Goal: Information Seeking & Learning: Learn about a topic

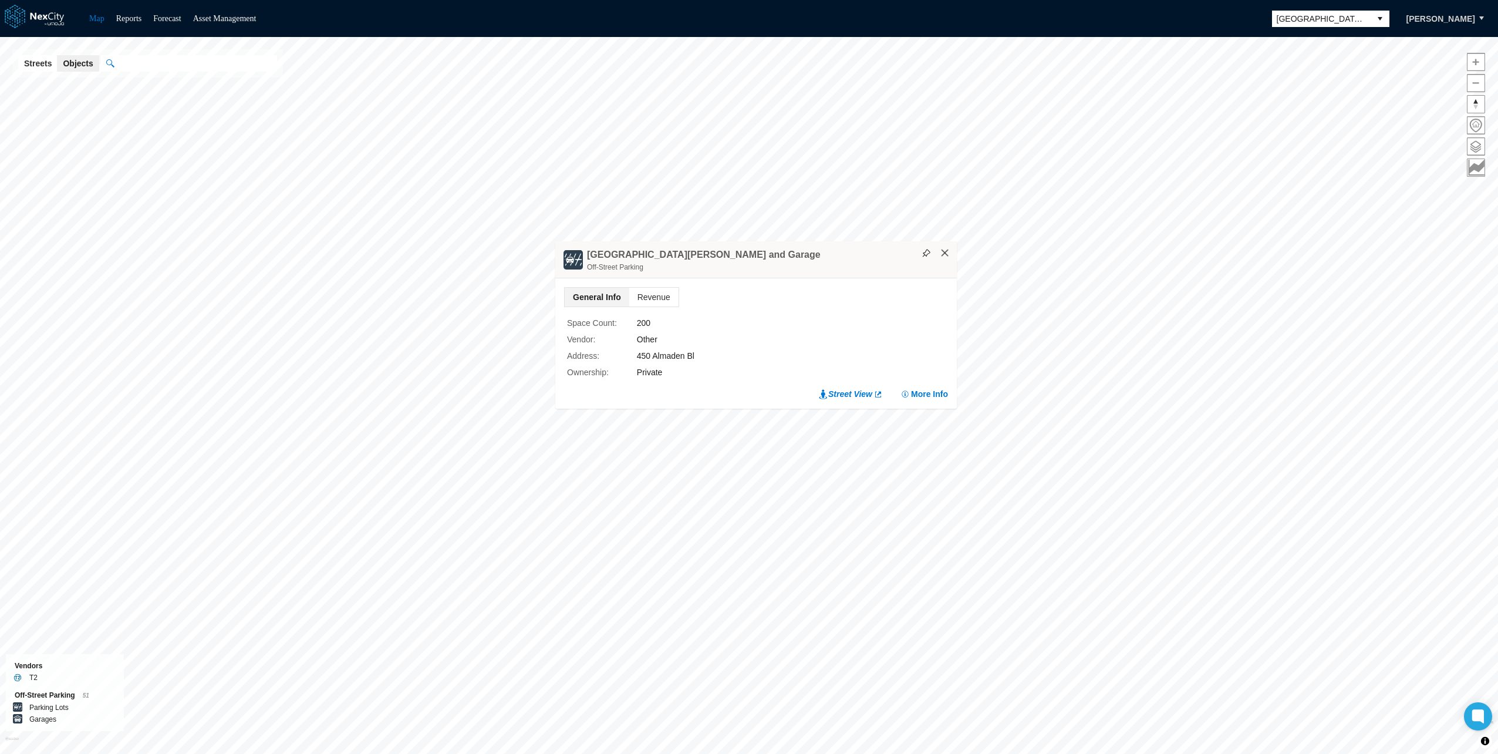
click at [947, 251] on button "×" at bounding box center [945, 253] width 11 height 11
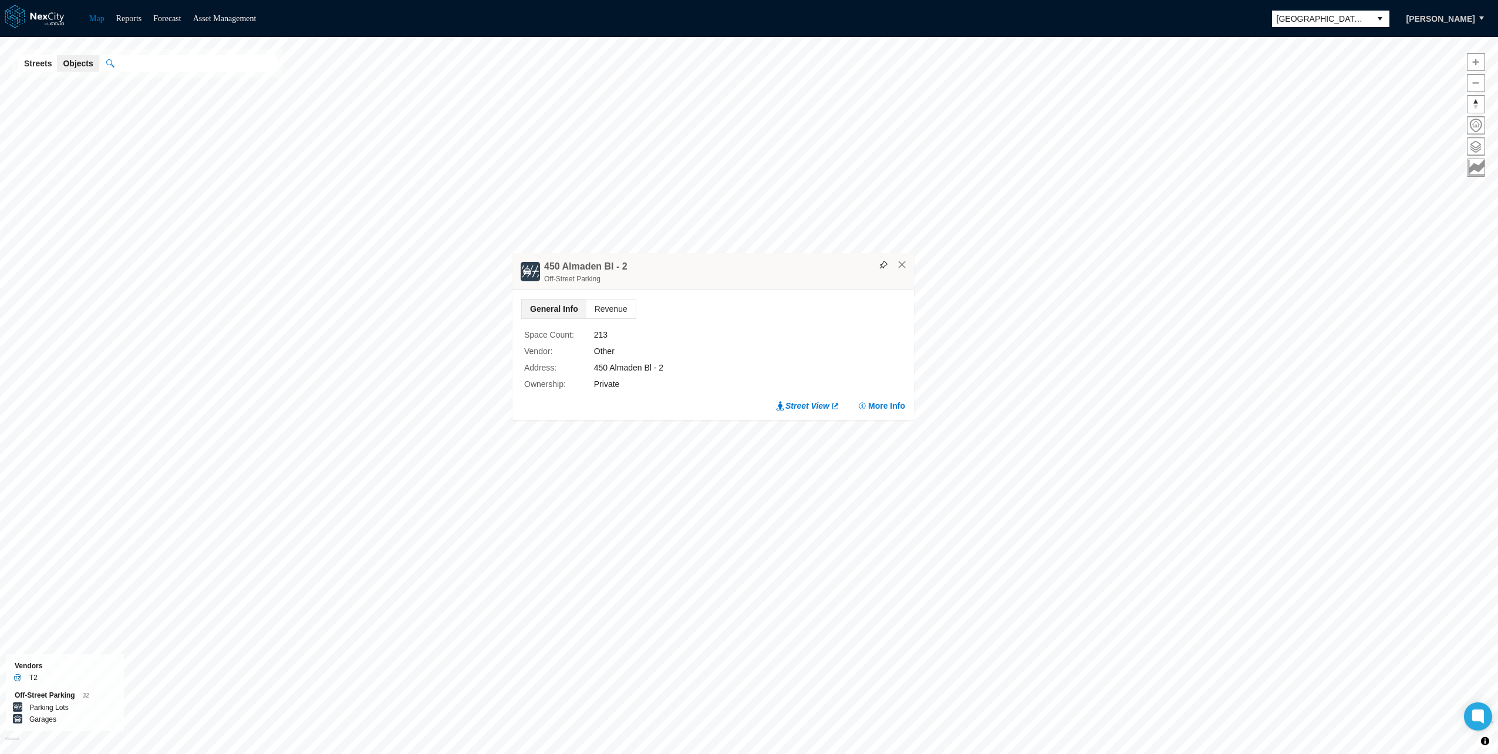
click at [907, 258] on div "450 Almaden Bl - 2 Off-[GEOGRAPHIC_DATA]" at bounding box center [713, 271] width 402 height 37
click at [900, 267] on button "×" at bounding box center [902, 264] width 11 height 11
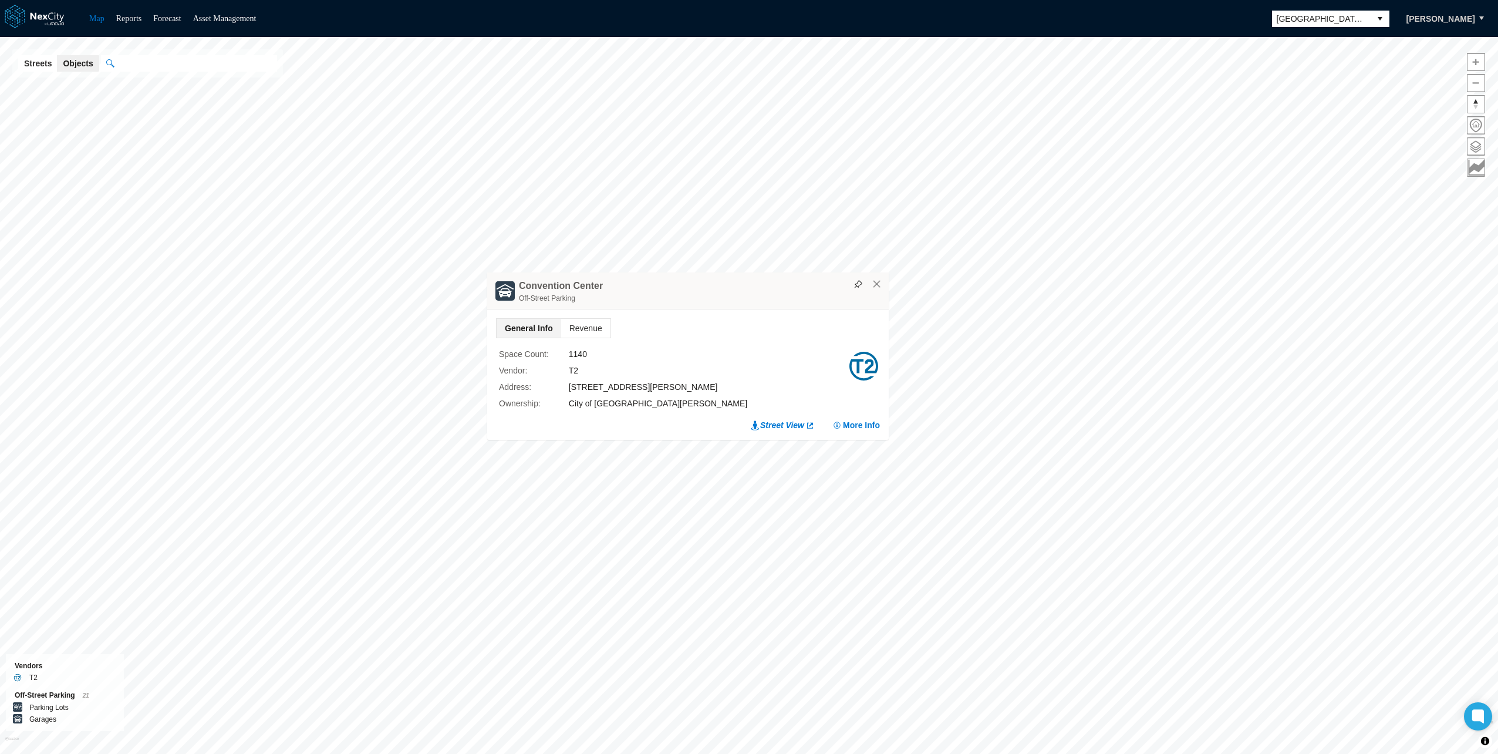
click at [571, 372] on div "T2" at bounding box center [708, 370] width 279 height 13
drag, startPoint x: 571, startPoint y: 372, endPoint x: 569, endPoint y: 329, distance: 42.9
click at [569, 329] on span "Revenue" at bounding box center [585, 328] width 49 height 19
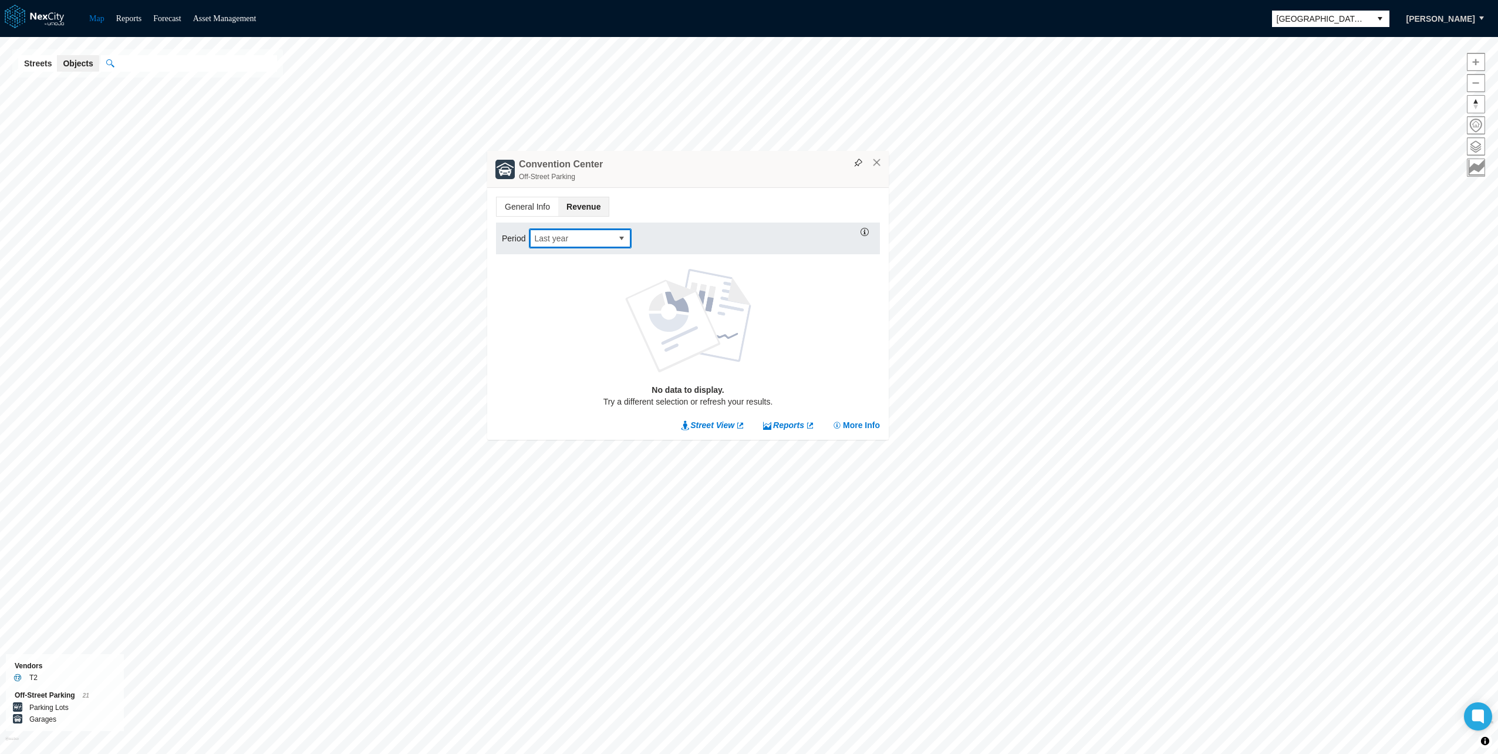
click at [580, 242] on span "Last year" at bounding box center [570, 238] width 73 height 12
click at [568, 267] on span "This month" at bounding box center [553, 270] width 41 height 12
click at [599, 235] on span "This month" at bounding box center [570, 238] width 73 height 12
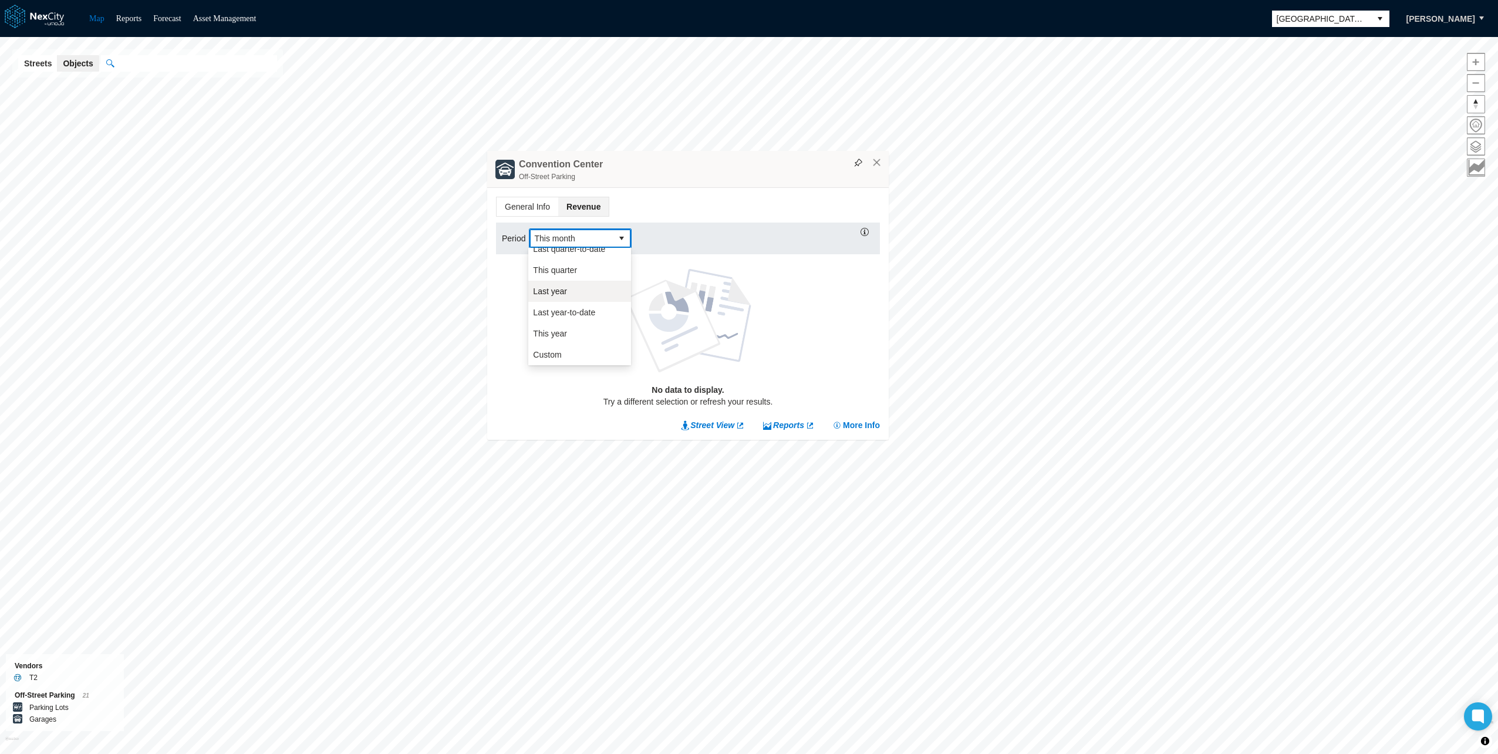
click at [561, 329] on span "This year" at bounding box center [550, 334] width 34 height 12
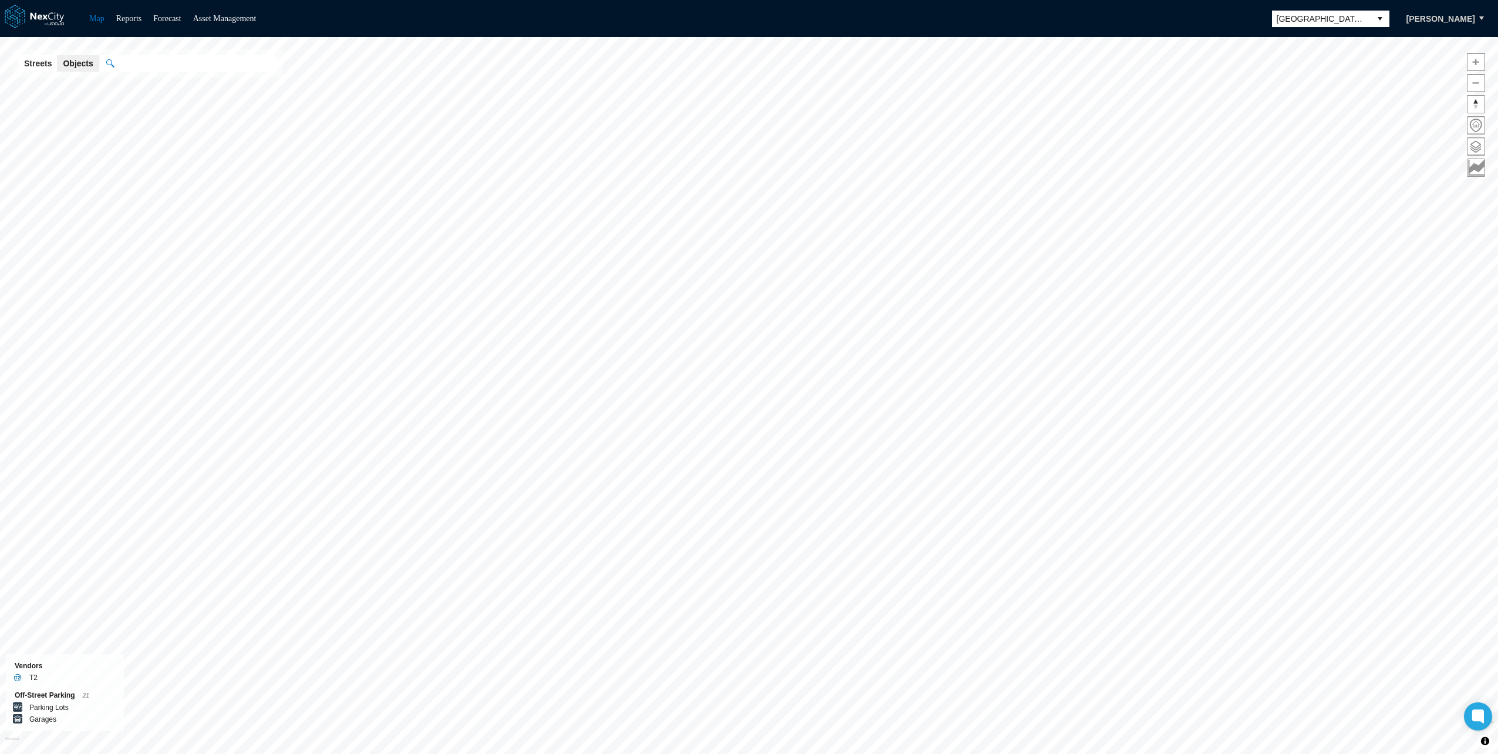
click at [213, 65] on input "text" at bounding box center [195, 63] width 163 height 16
paste input "**********"
click at [165, 103] on span "Almaden & Woz Lot" at bounding box center [160, 99] width 68 height 9
type input "**********"
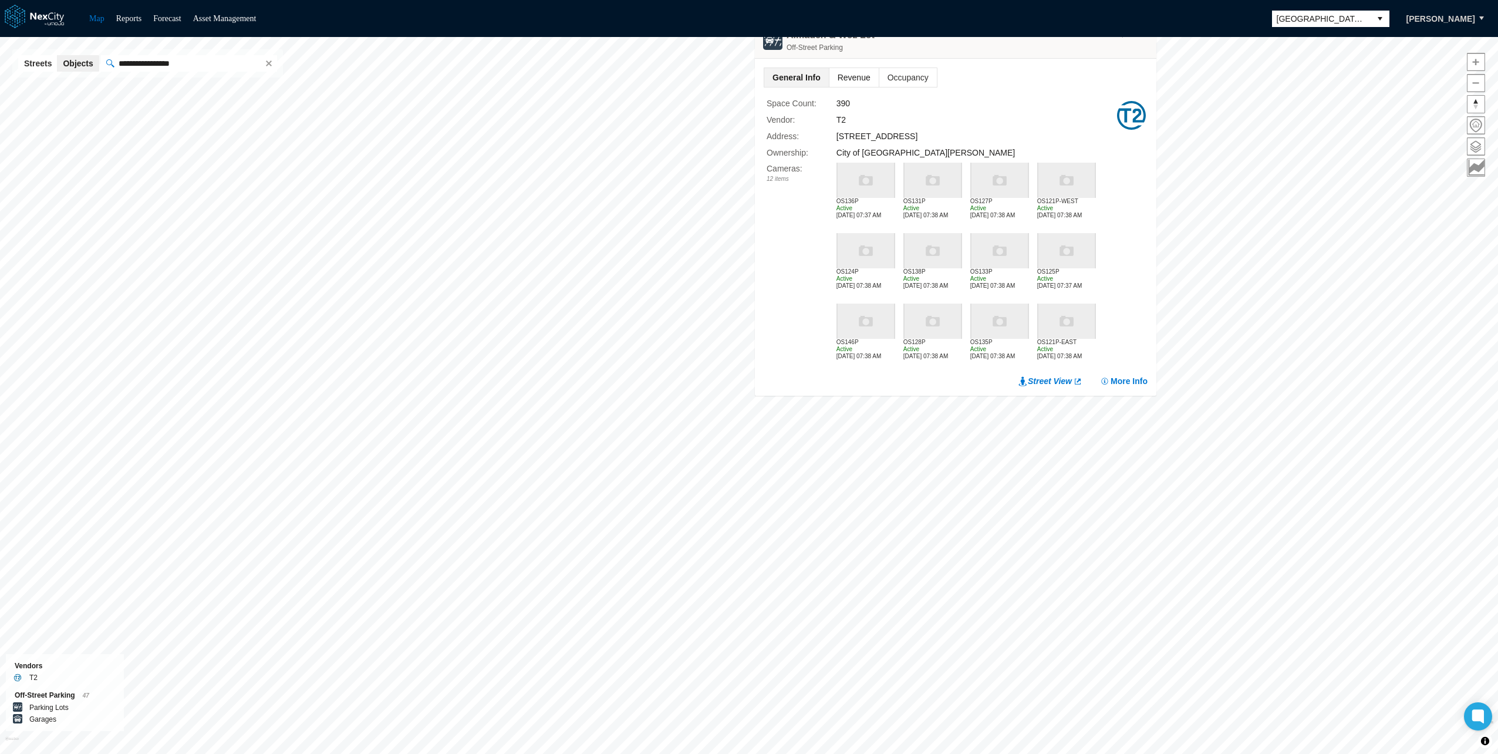
click at [842, 77] on span "Revenue" at bounding box center [853, 77] width 49 height 19
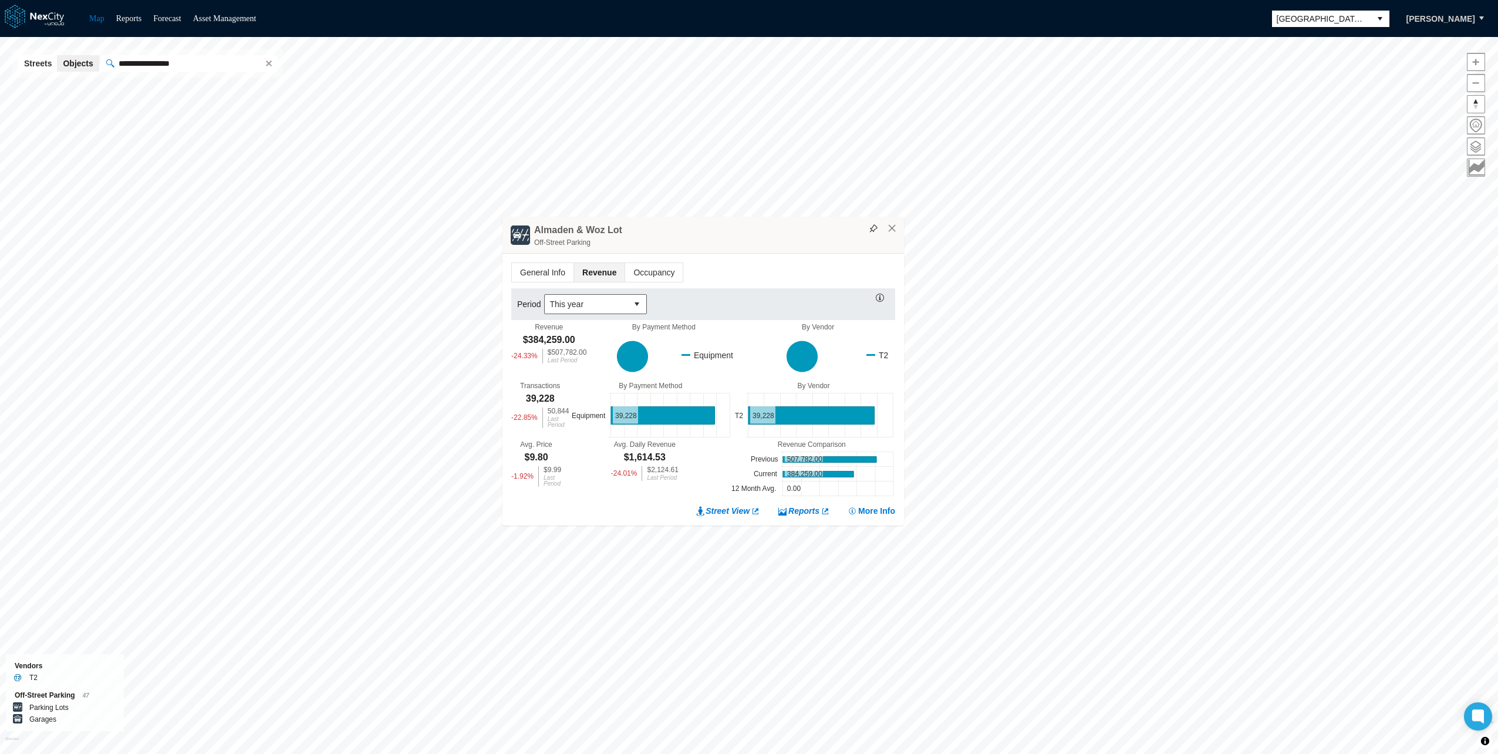
drag, startPoint x: 772, startPoint y: 102, endPoint x: 727, endPoint y: 238, distance: 143.5
click at [727, 238] on div "Off-Street Parking" at bounding box center [716, 243] width 364 height 12
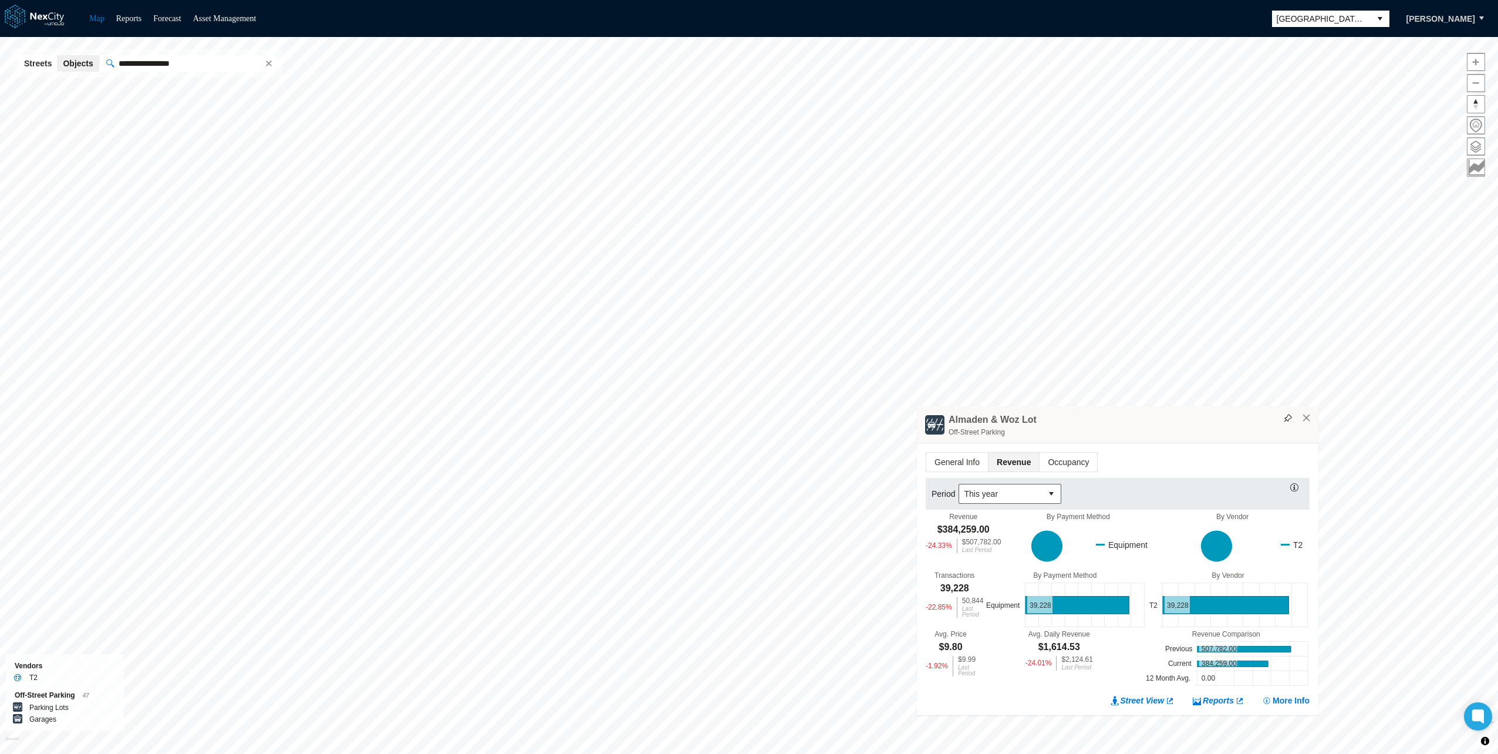
drag, startPoint x: 777, startPoint y: 97, endPoint x: 991, endPoint y: 425, distance: 391.4
click at [991, 425] on div "Almaden & Woz Lot Off-Street Parking" at bounding box center [1118, 424] width 402 height 37
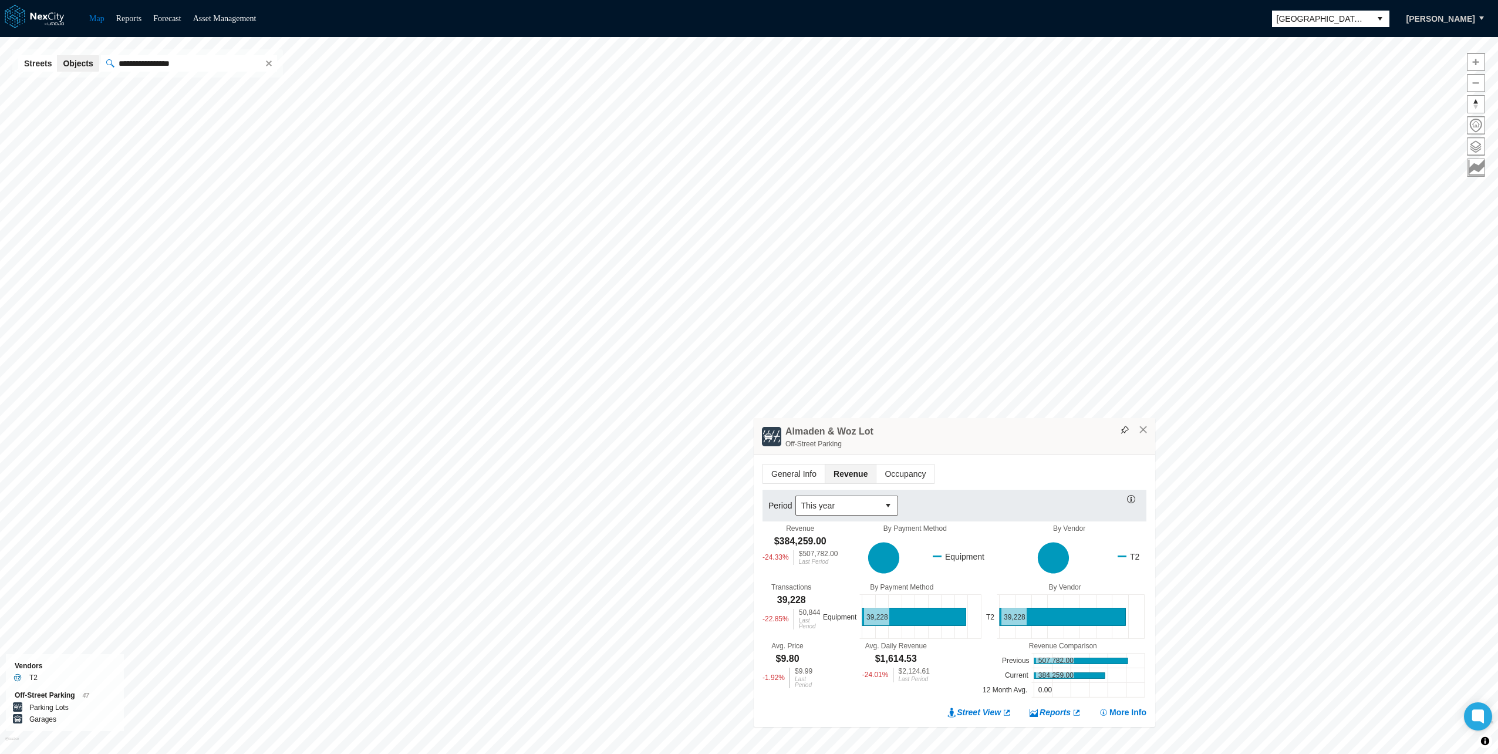
drag, startPoint x: 991, startPoint y: 425, endPoint x: 948, endPoint y: 511, distance: 96.6
click at [948, 455] on div "Almaden & Woz Lot Off-Street Parking" at bounding box center [955, 436] width 402 height 37
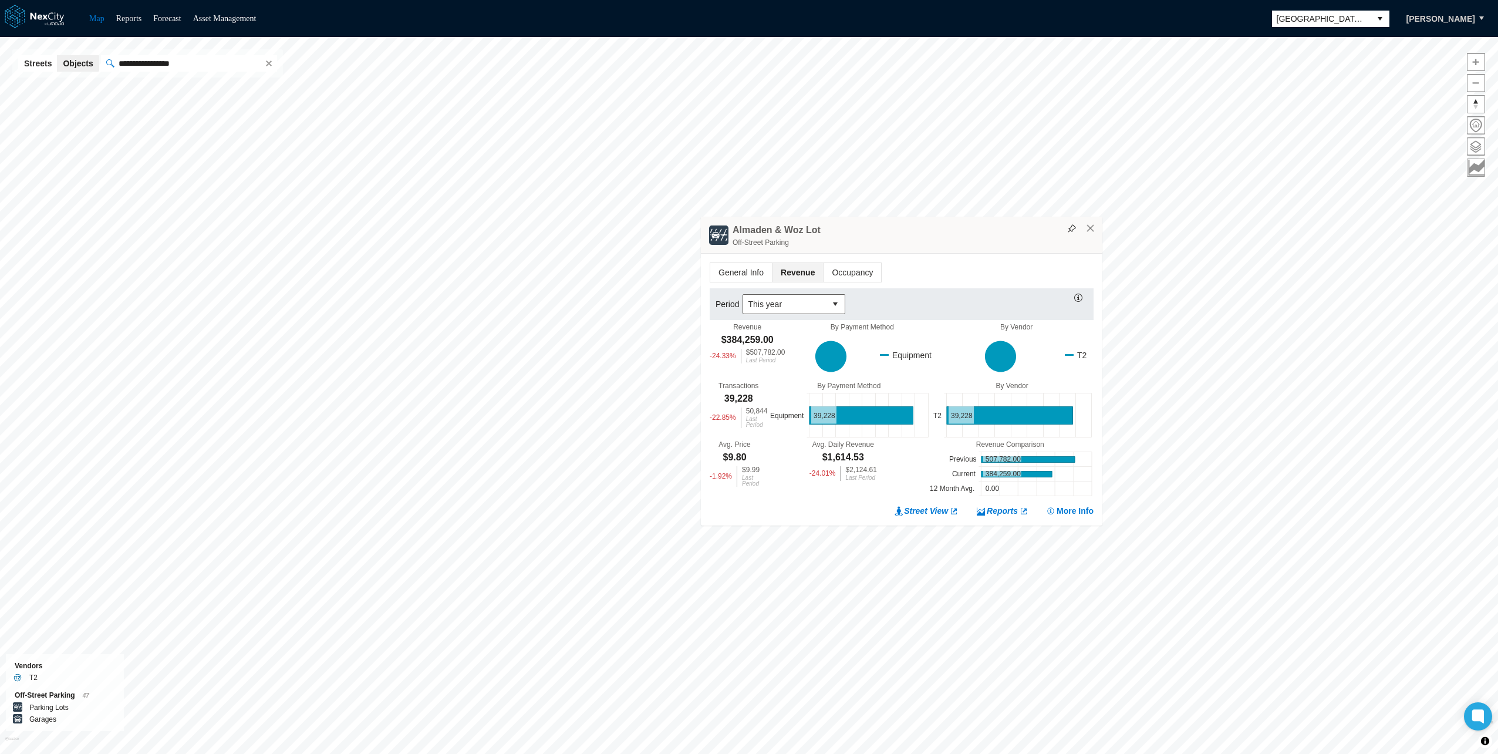
drag, startPoint x: 936, startPoint y: 456, endPoint x: 918, endPoint y: 232, distance: 223.8
click at [918, 232] on div "Almaden & Woz Lot Off-Street Parking" at bounding box center [902, 235] width 402 height 37
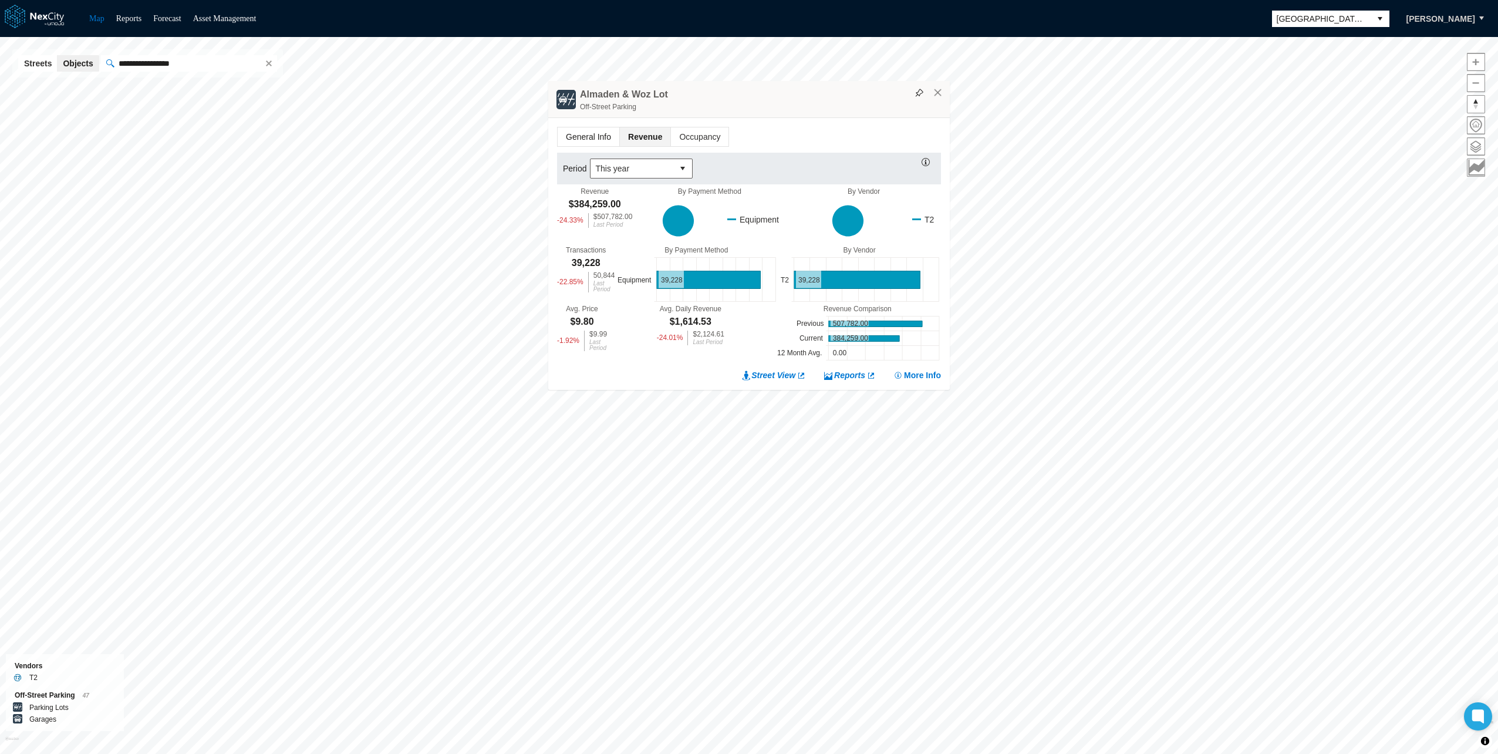
click at [588, 137] on span "General Info" at bounding box center [589, 136] width 62 height 19
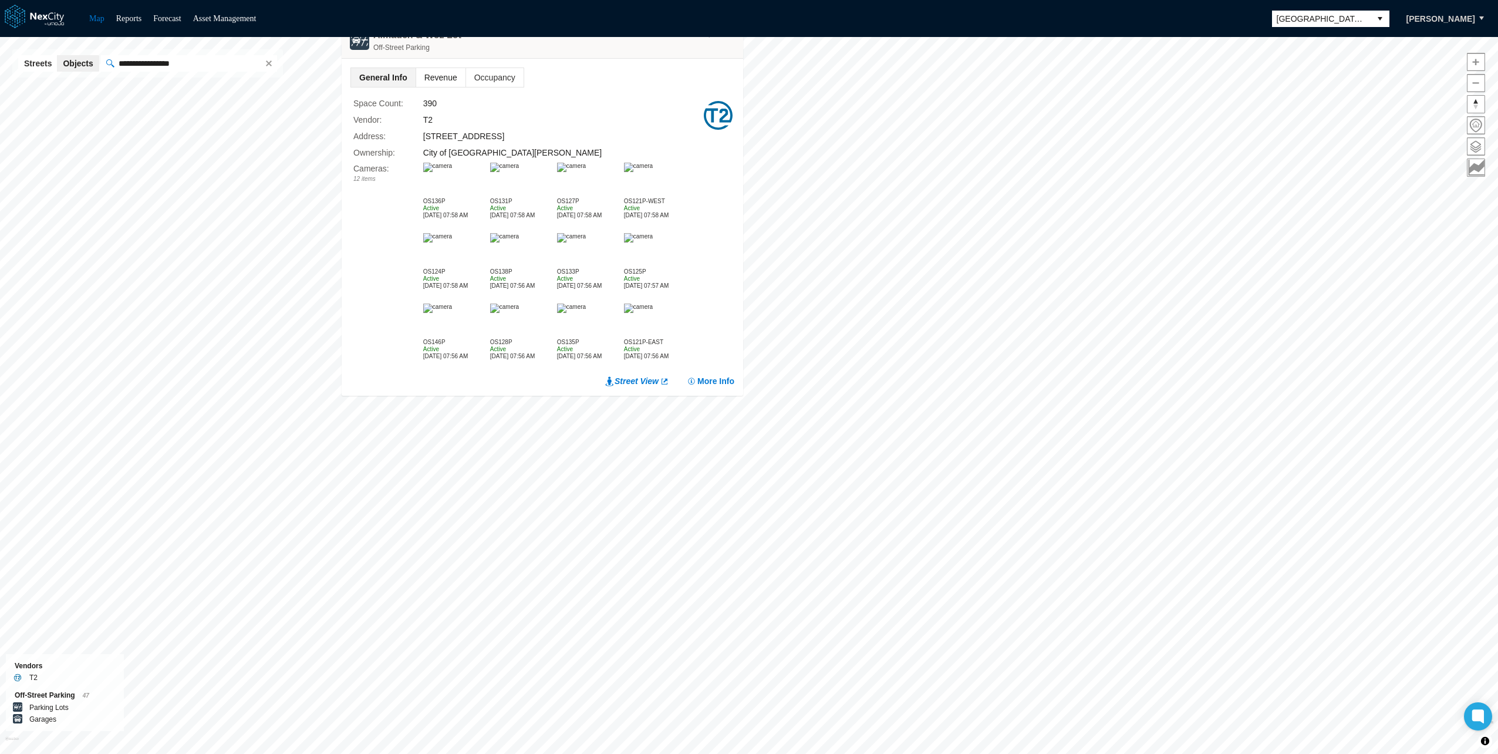
click at [432, 79] on span "Revenue" at bounding box center [440, 77] width 49 height 19
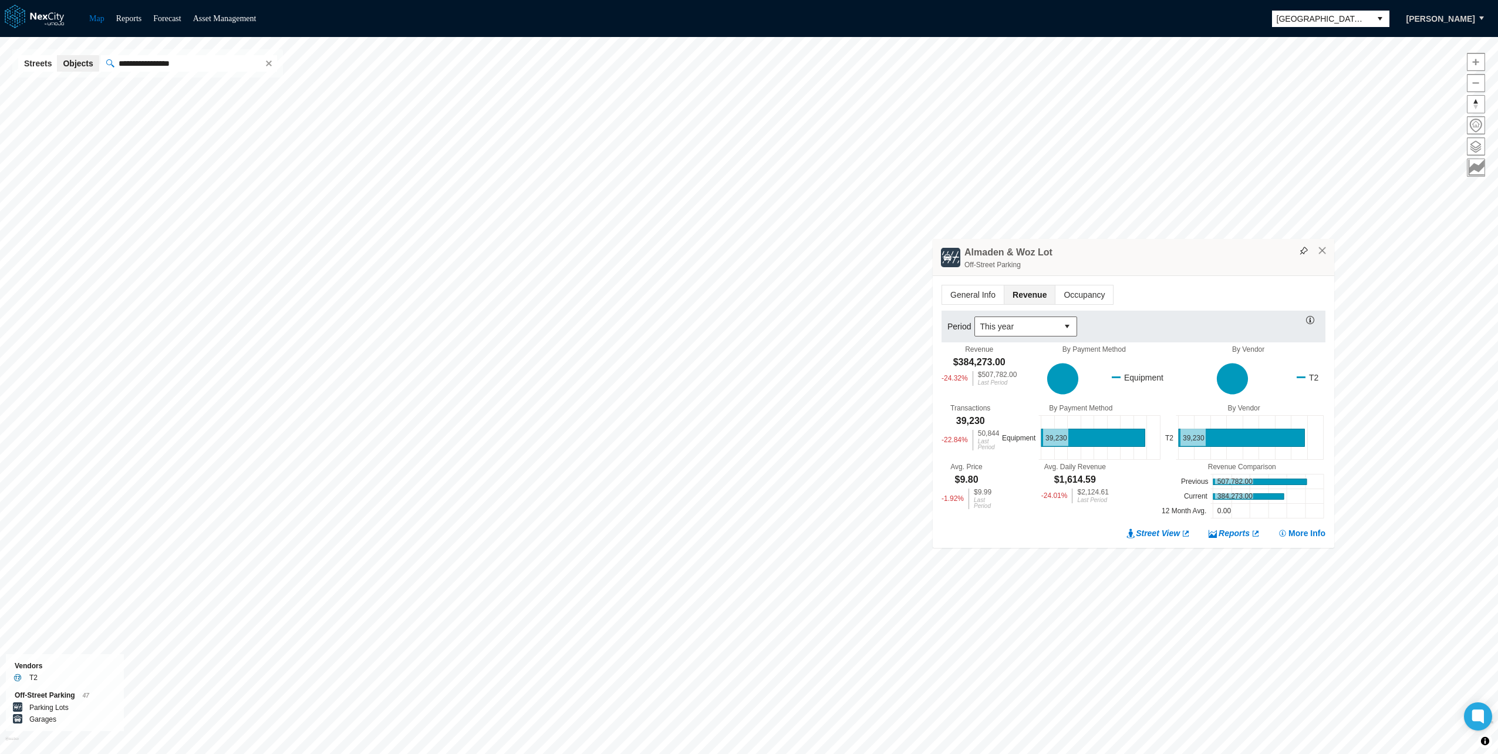
drag, startPoint x: 623, startPoint y: 116, endPoint x: 1214, endPoint y: 254, distance: 606.9
click at [1214, 254] on div "Almaden & Woz Lot Off-Street Parking" at bounding box center [1134, 257] width 402 height 37
click at [1476, 139] on span at bounding box center [1476, 146] width 17 height 17
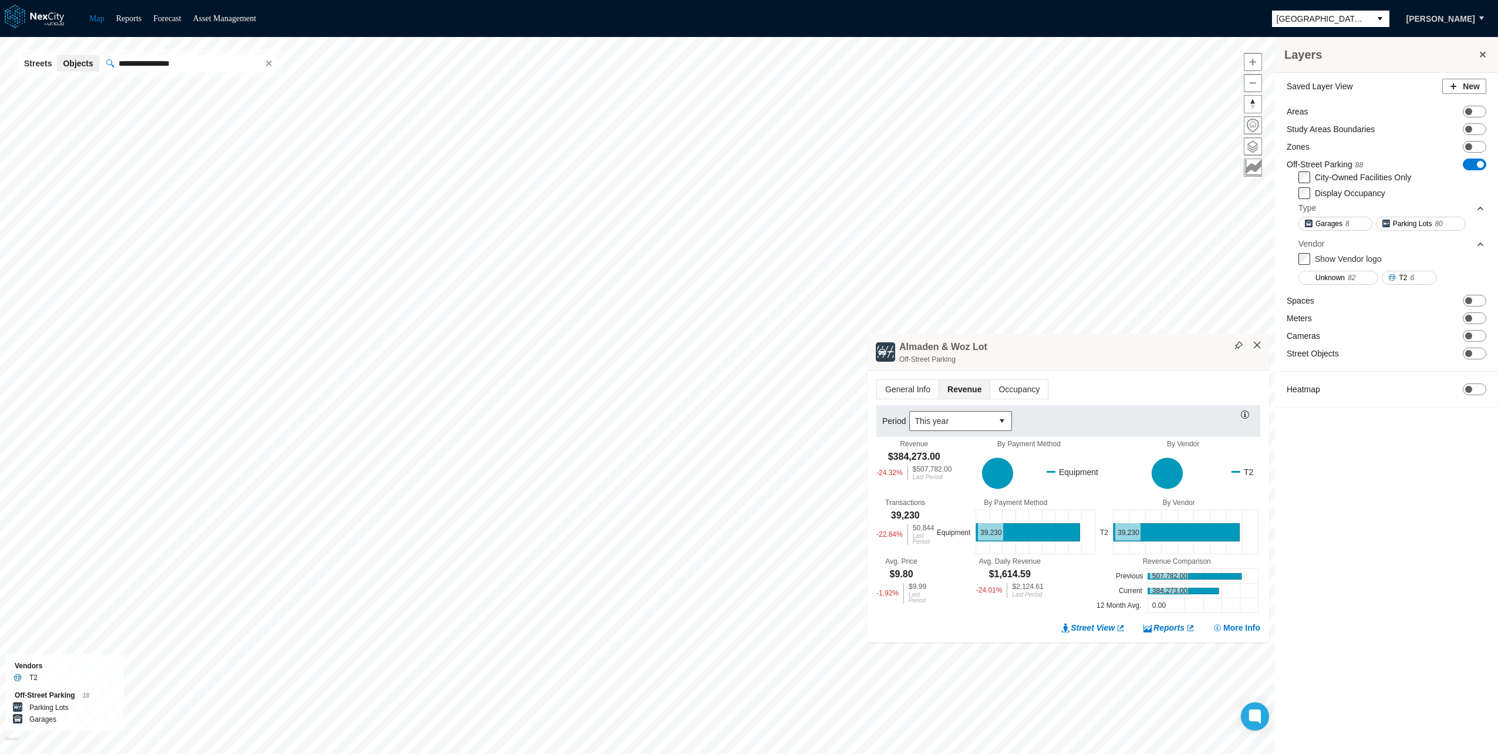
click at [1257, 346] on button "×" at bounding box center [1257, 345] width 11 height 11
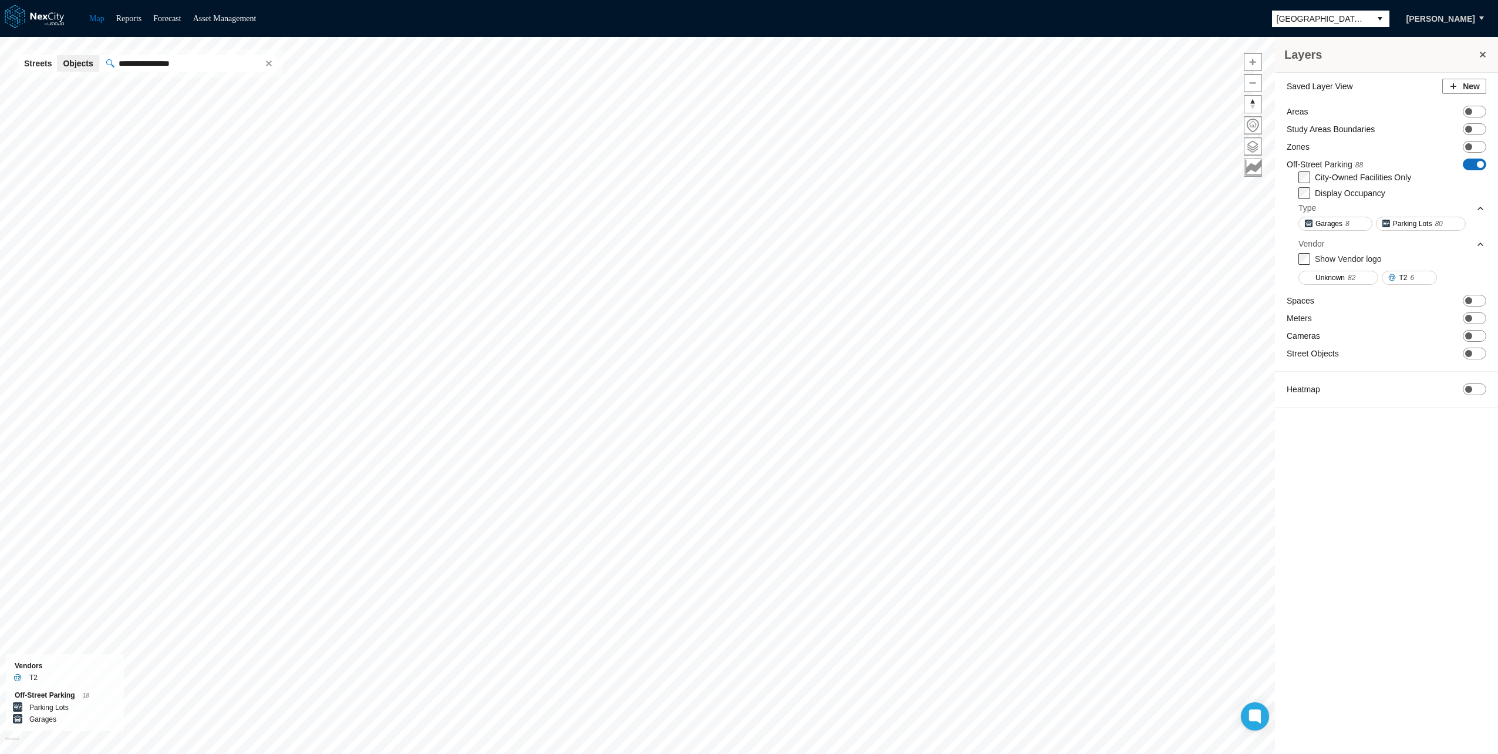
click at [1478, 164] on span at bounding box center [1480, 164] width 7 height 7
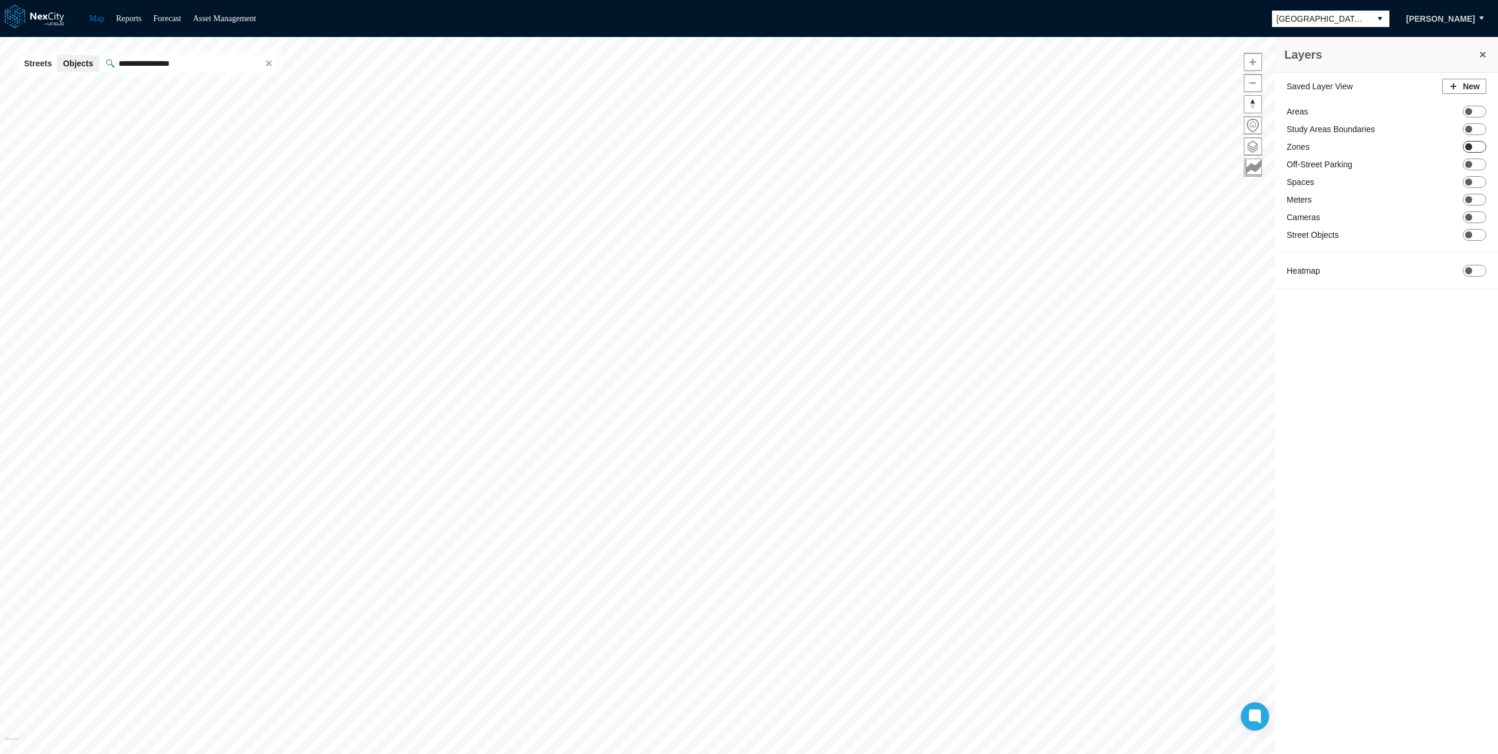
click at [1478, 146] on span "ON OFF" at bounding box center [1474, 147] width 23 height 12
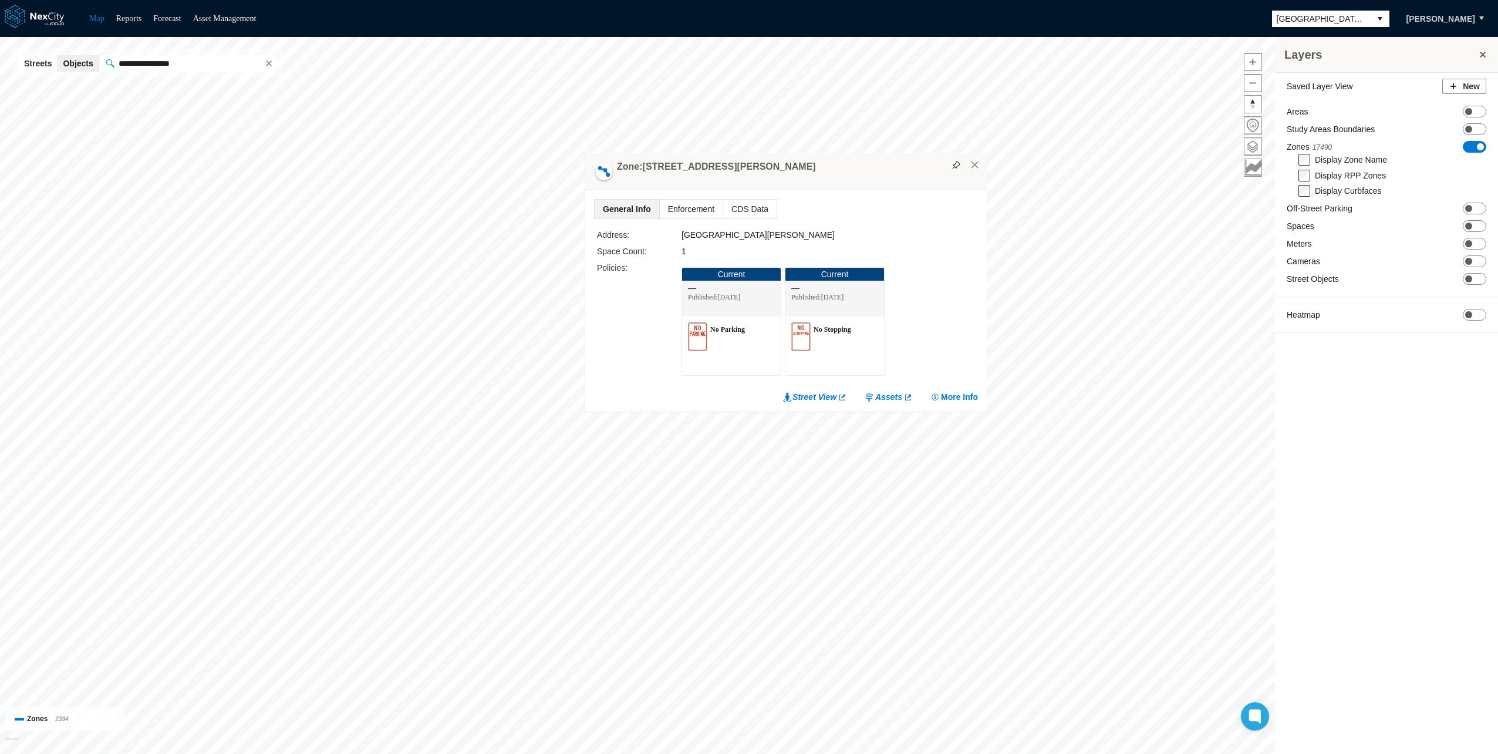
click at [706, 211] on span "Enforcement" at bounding box center [691, 209] width 63 height 19
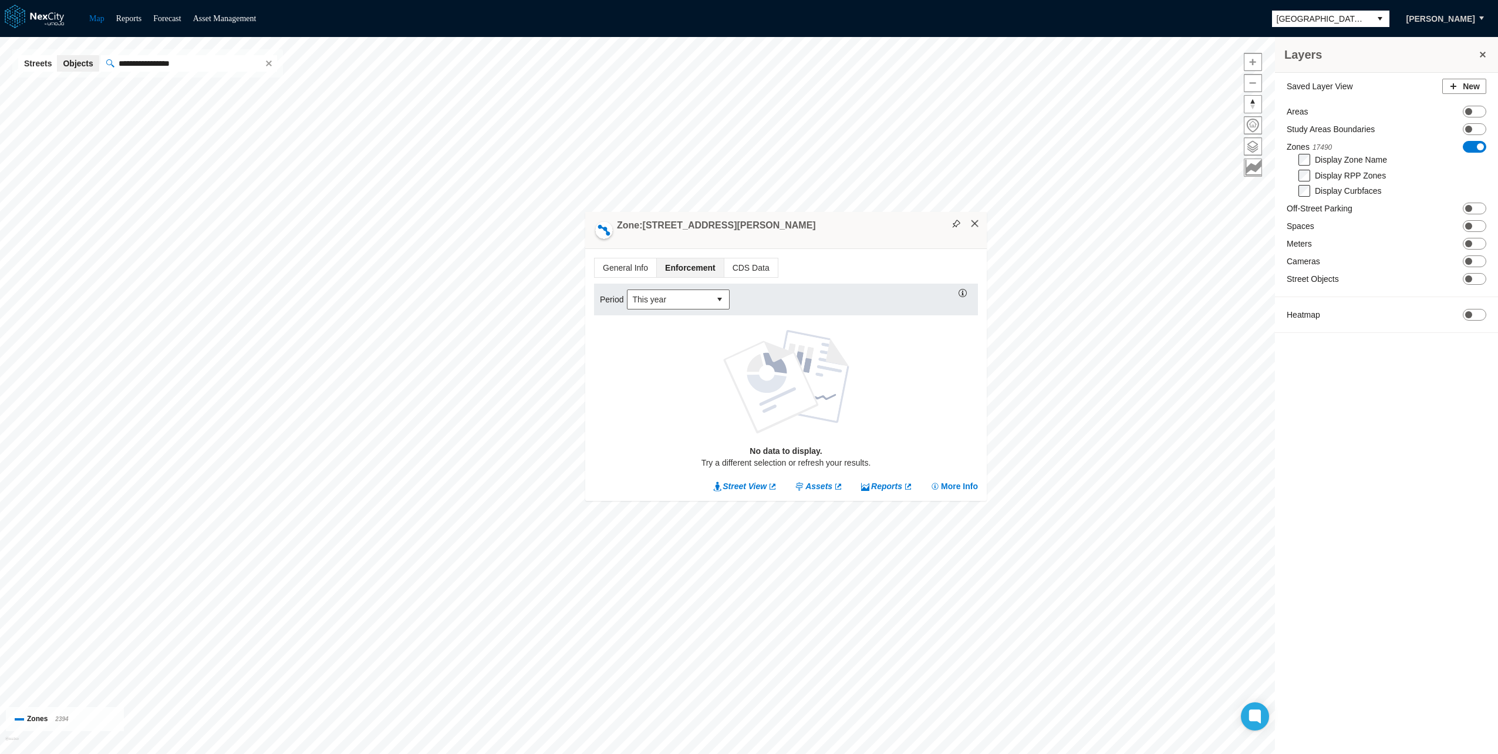
click at [980, 219] on button "×" at bounding box center [975, 223] width 11 height 11
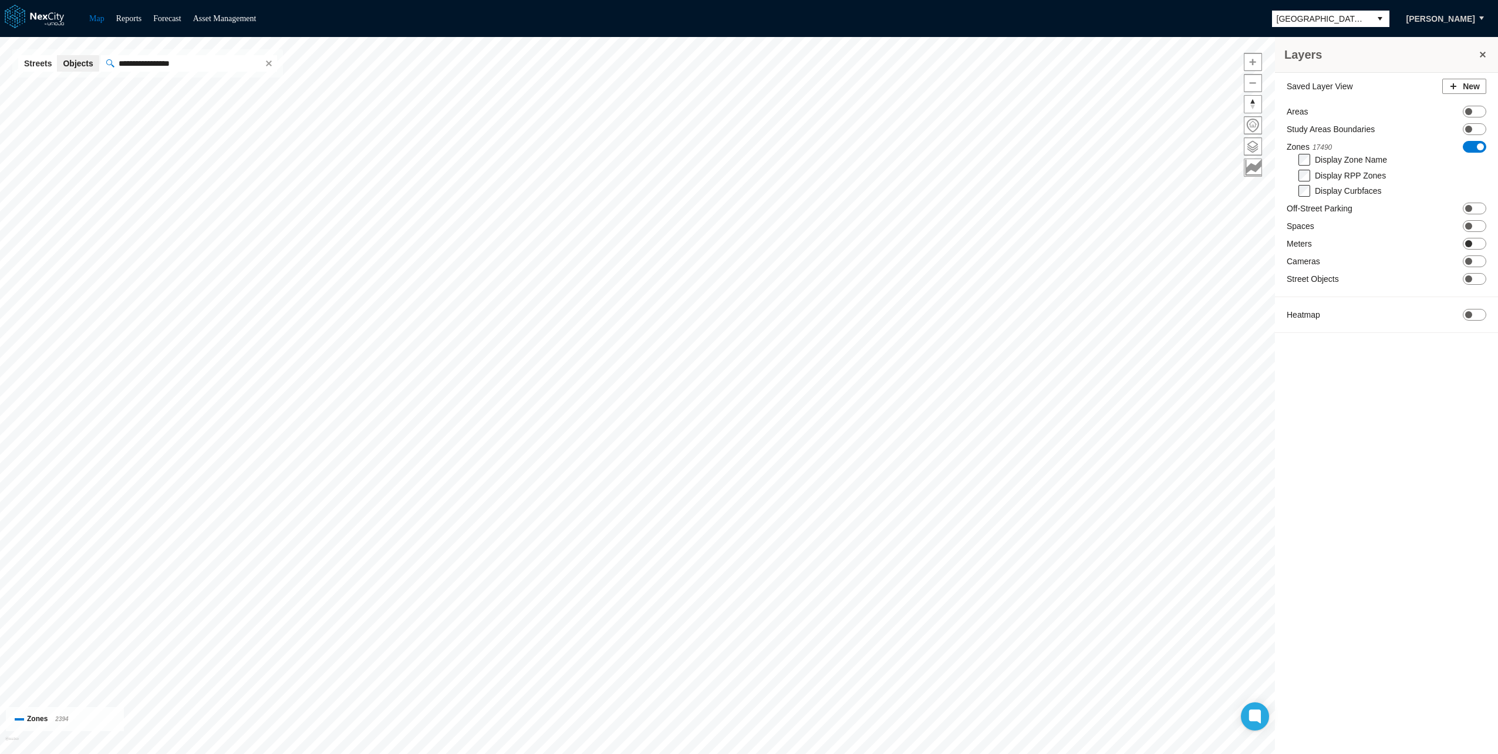
click at [1476, 247] on span "ON OFF" at bounding box center [1474, 244] width 23 height 12
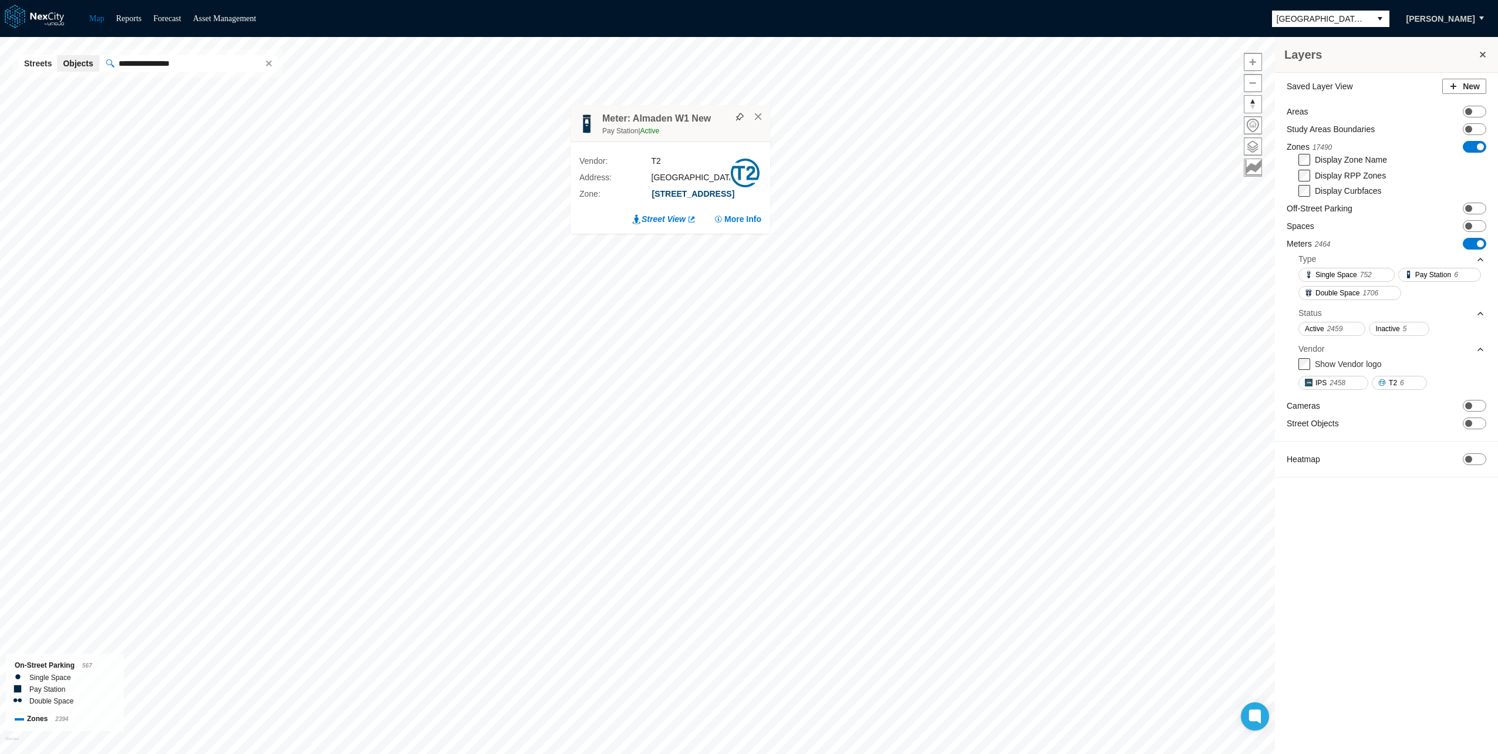
click at [682, 188] on button "[STREET_ADDRESS]" at bounding box center [694, 194] width 84 height 12
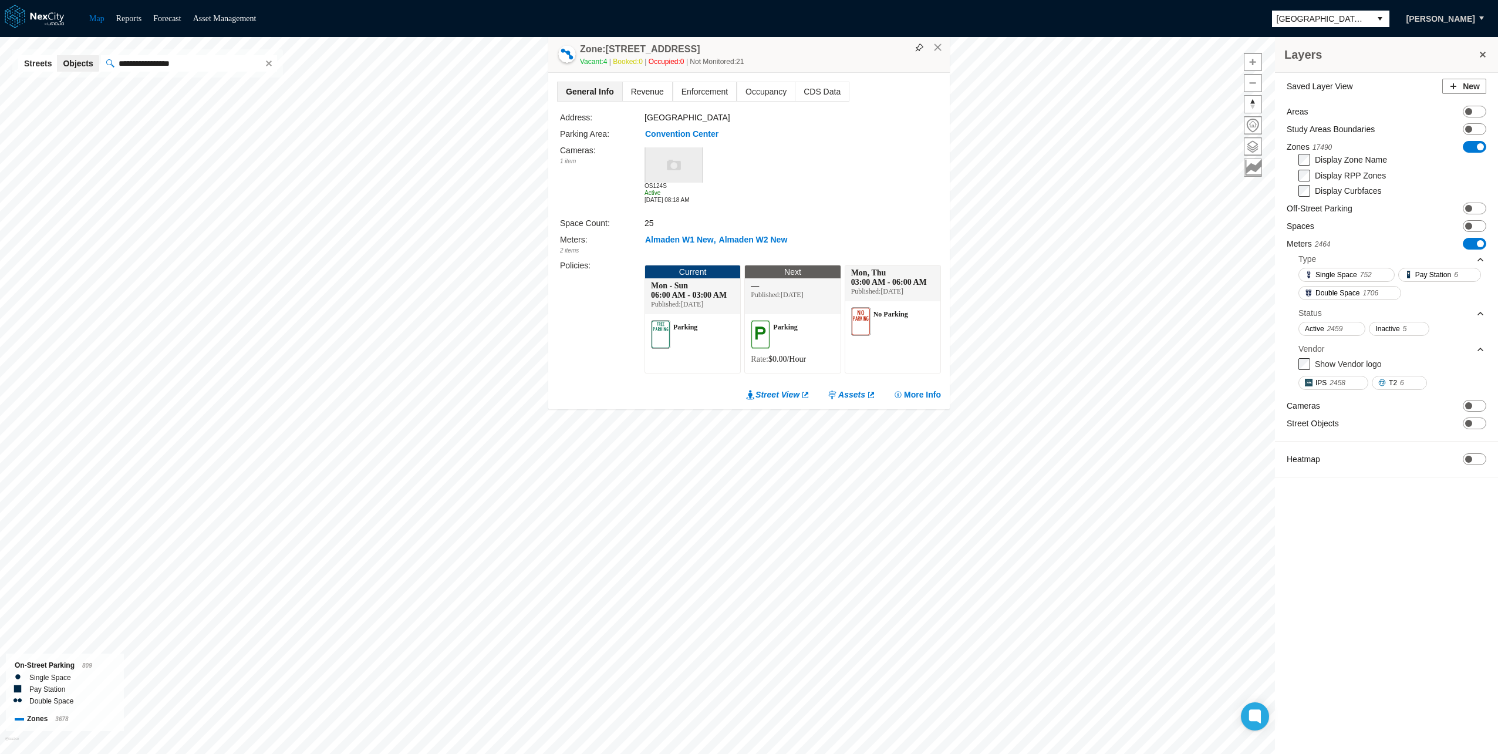
click at [642, 96] on span "Revenue" at bounding box center [647, 91] width 49 height 19
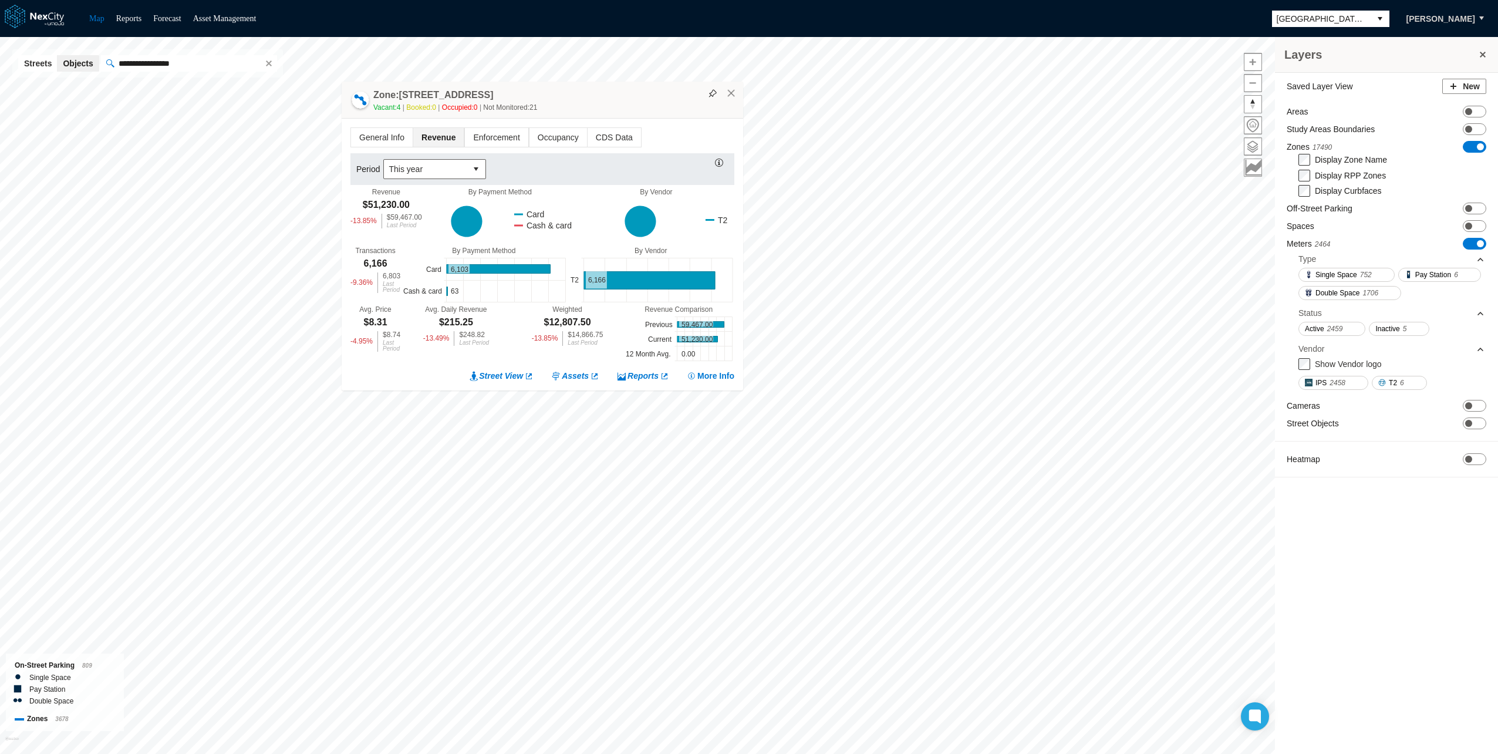
click at [181, 65] on input "**********" at bounding box center [187, 63] width 147 height 16
paste input "text"
click at [1476, 421] on span "ON OFF" at bounding box center [1474, 423] width 23 height 12
click at [1475, 209] on span "ON OFF" at bounding box center [1474, 209] width 23 height 12
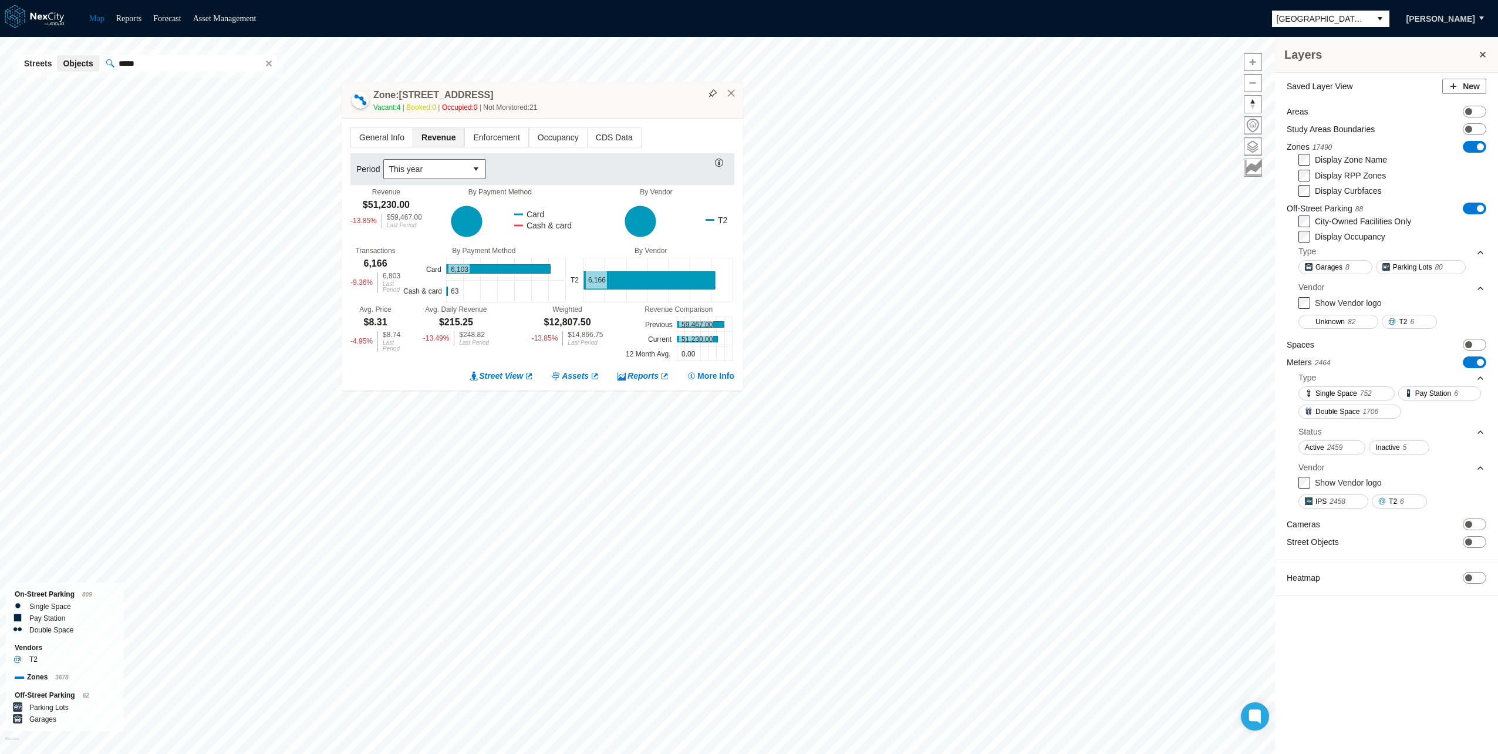
click at [139, 62] on input "*****" at bounding box center [187, 63] width 147 height 16
click at [195, 69] on input "*****" at bounding box center [187, 63] width 147 height 16
paste input "**********"
click at [198, 86] on b "Almaden" at bounding box center [184, 86] width 35 height 9
type input "**********"
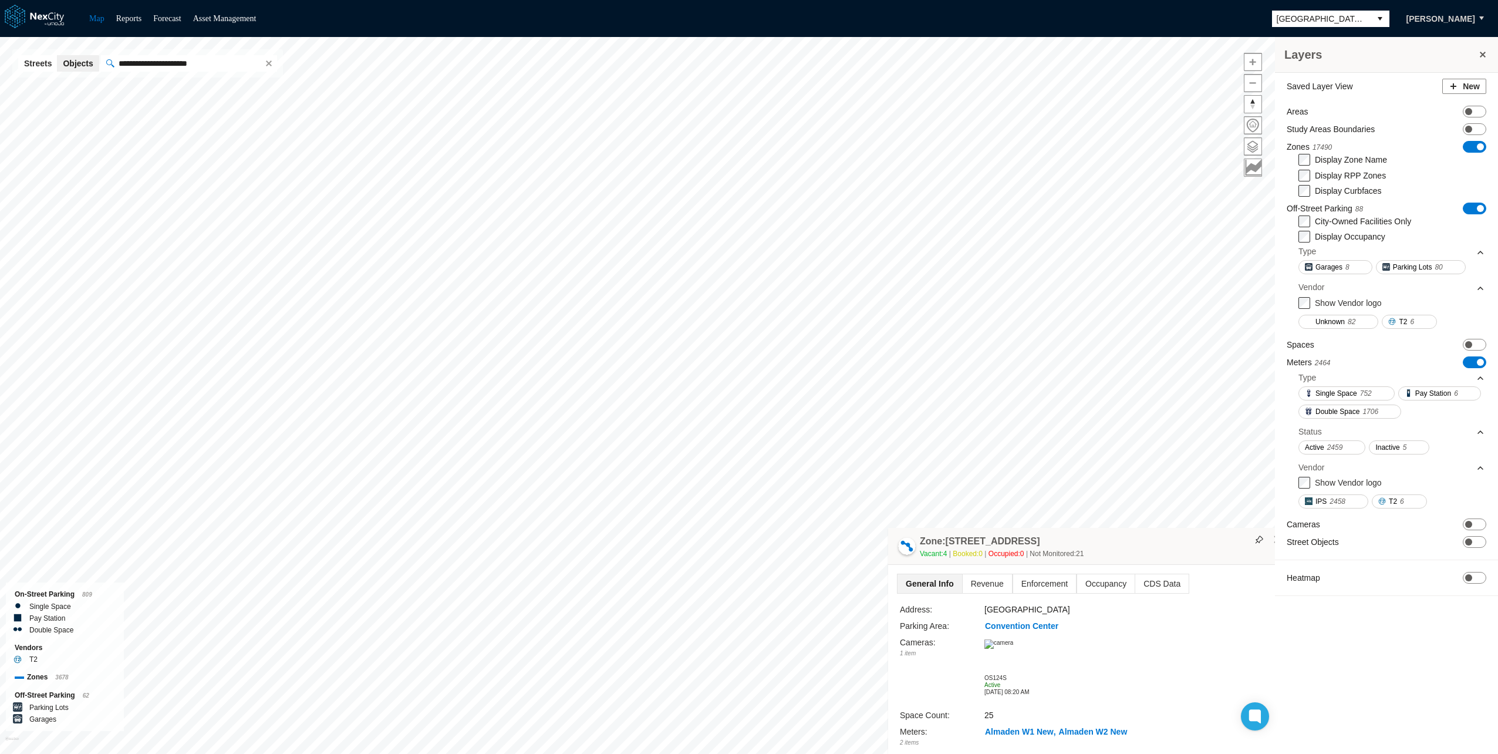
drag, startPoint x: 805, startPoint y: 50, endPoint x: 1145, endPoint y: 542, distance: 597.9
click at [1145, 542] on div "Zone: [STREET_ADDRESS][GEOGRAPHIC_DATA]-PZ Vacant: 4 Booked: 0 Occupied: 0 Not …" at bounding box center [1089, 546] width 402 height 37
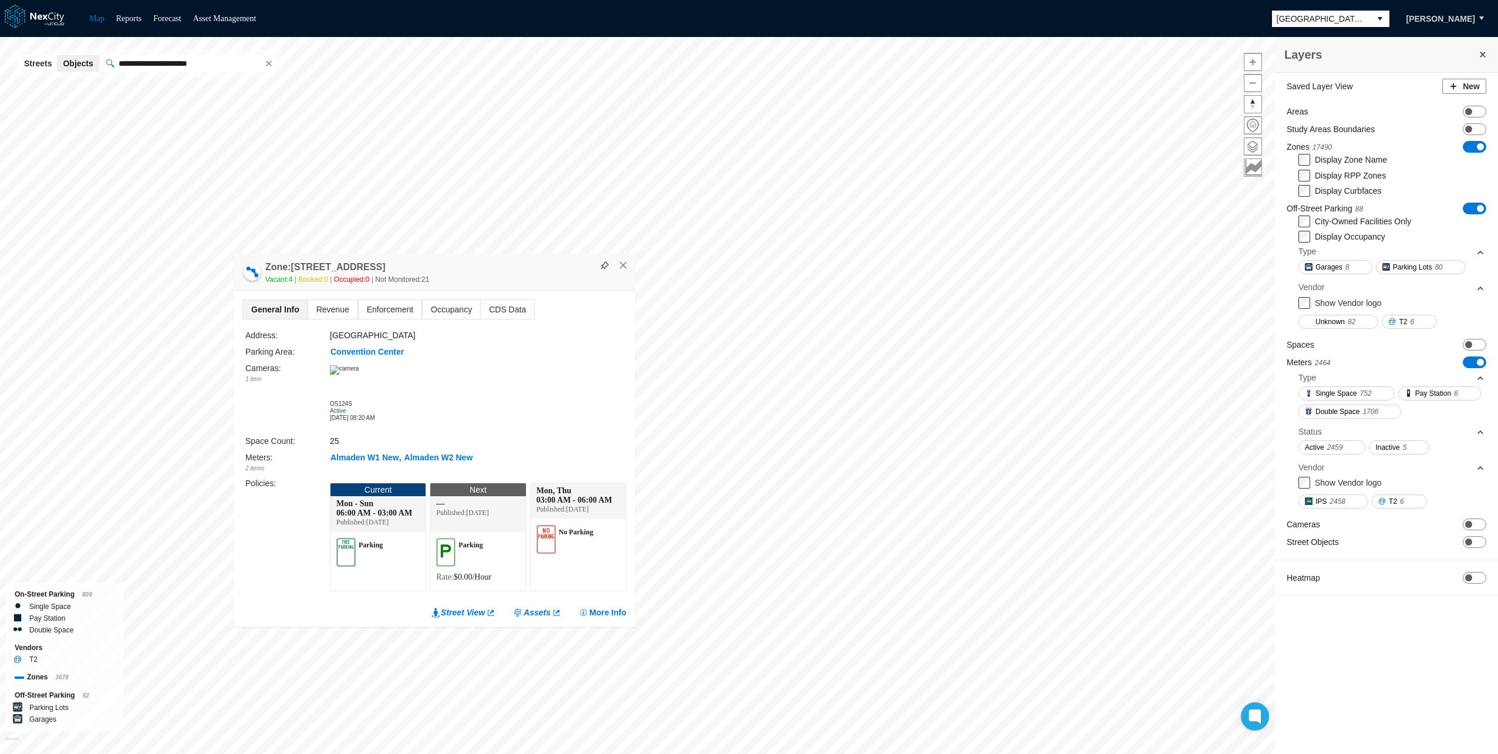
drag, startPoint x: 1097, startPoint y: 392, endPoint x: 467, endPoint y: 264, distance: 642.7
click at [467, 264] on div "Zone: [STREET_ADDRESS][GEOGRAPHIC_DATA]-PZ Vacant: 4 Booked: 0 Occupied: 0 Not …" at bounding box center [435, 272] width 402 height 37
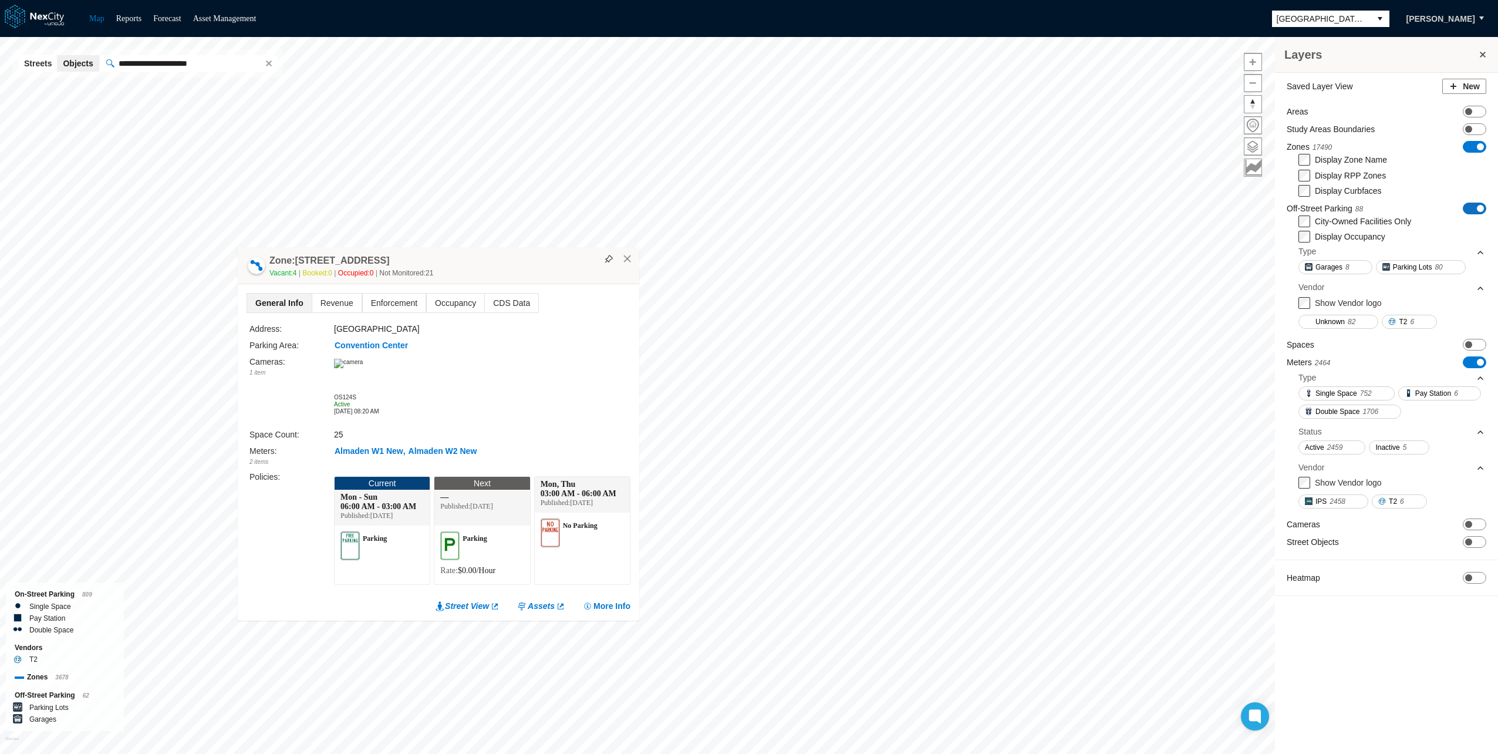
click at [1472, 208] on span "ON OFF" at bounding box center [1474, 209] width 23 height 12
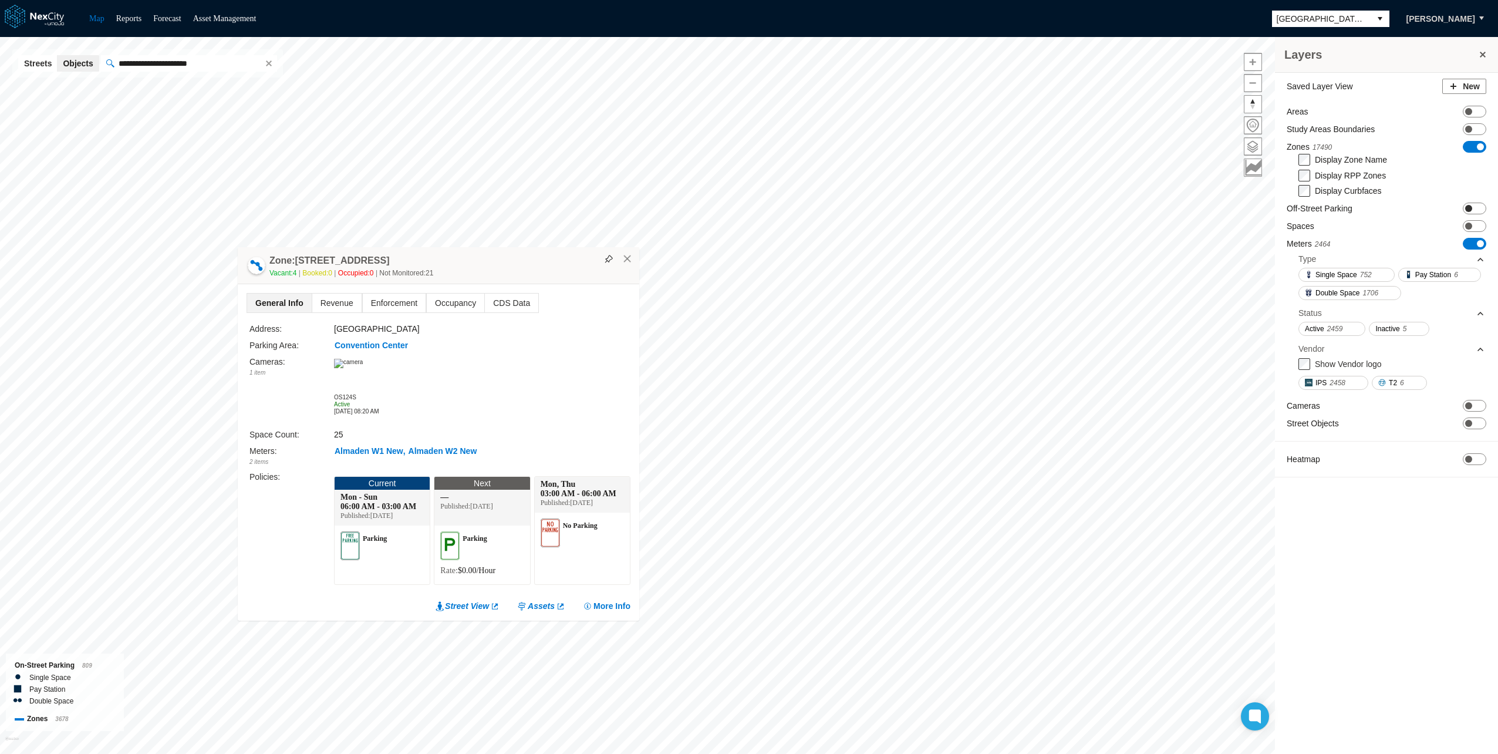
click at [1472, 208] on span "ON OFF" at bounding box center [1474, 209] width 23 height 12
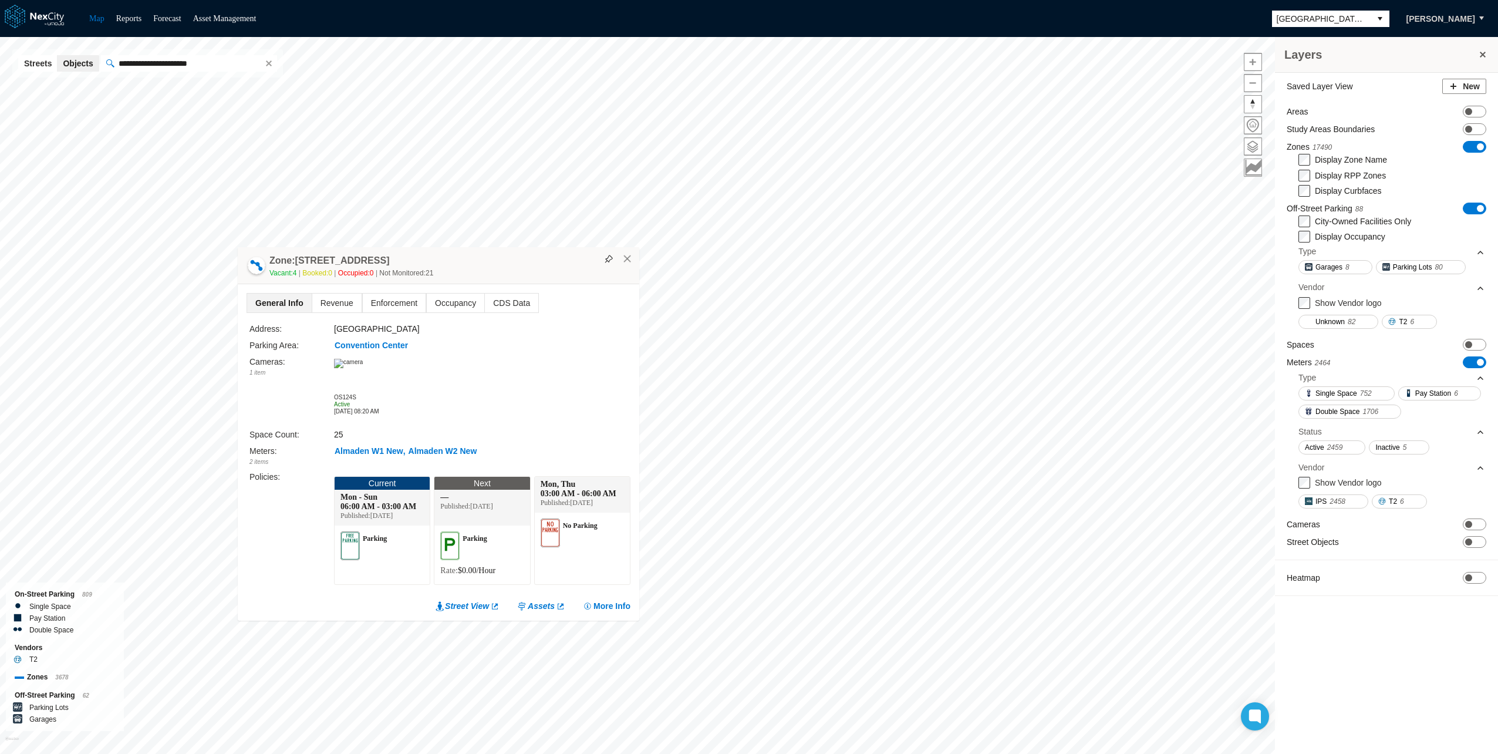
click at [1472, 208] on span "ON OFF" at bounding box center [1474, 209] width 23 height 12
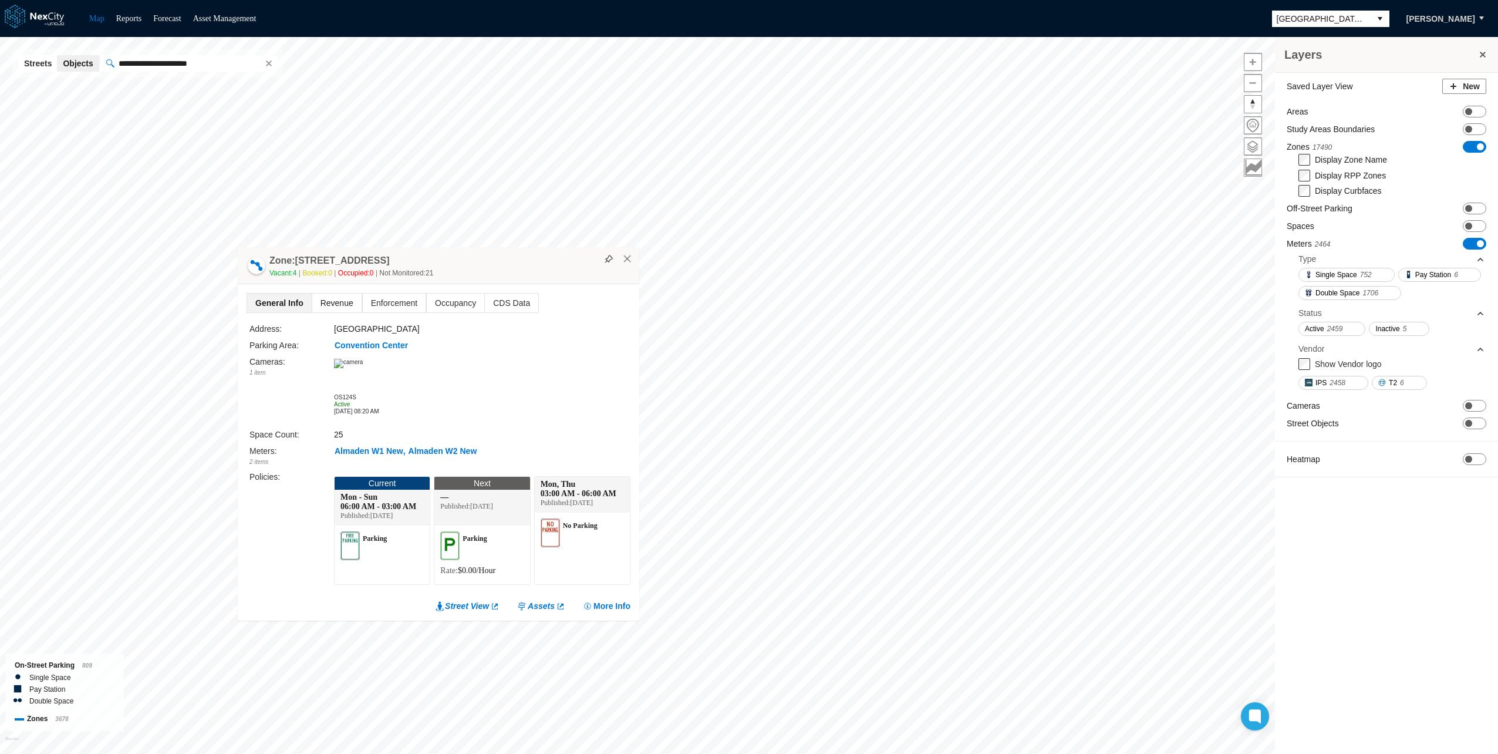
click at [347, 298] on span "Revenue" at bounding box center [336, 303] width 49 height 19
